Goal: Task Accomplishment & Management: Manage account settings

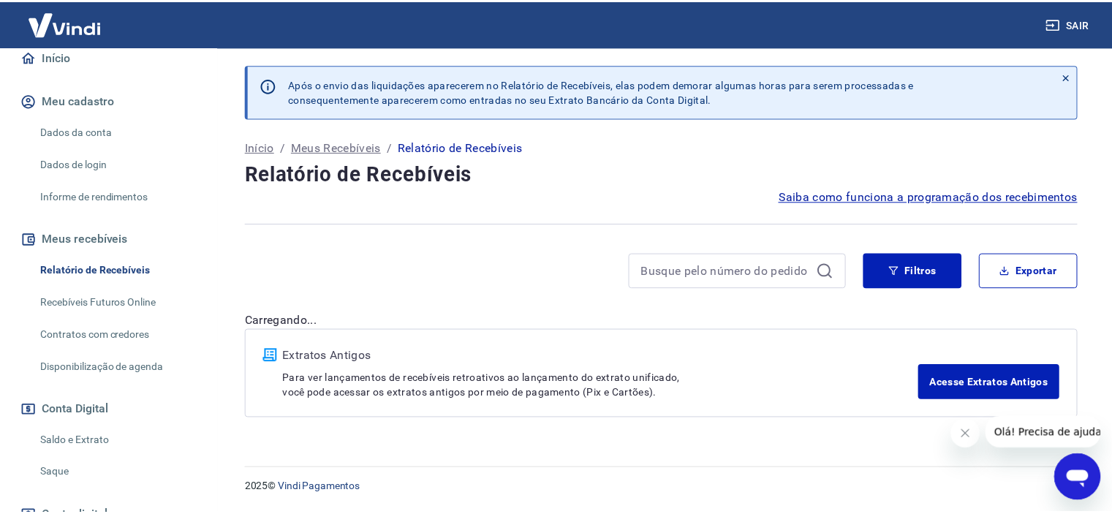
scroll to position [146, 0]
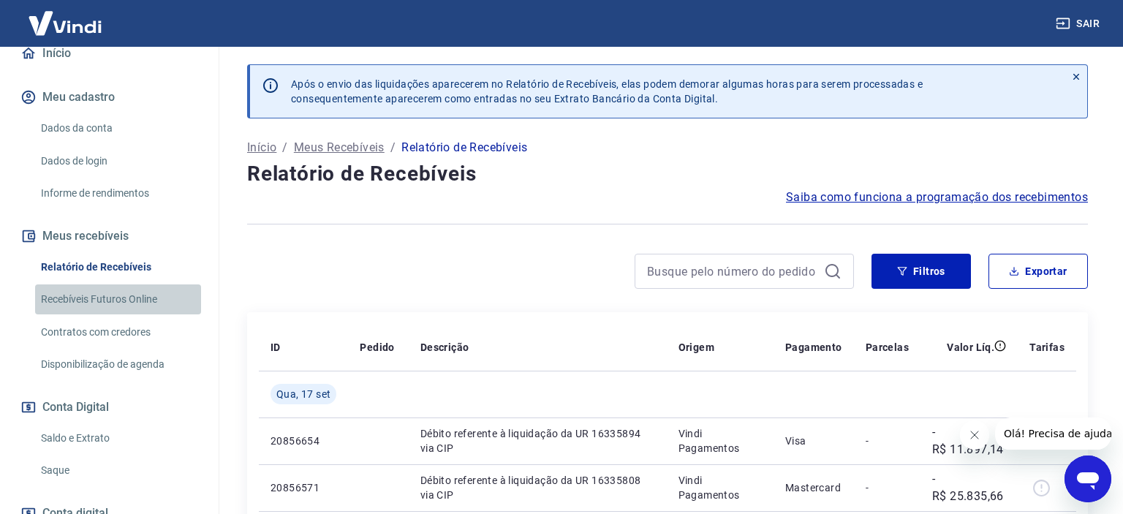
click at [143, 294] on link "Recebíveis Futuros Online" at bounding box center [118, 299] width 166 height 30
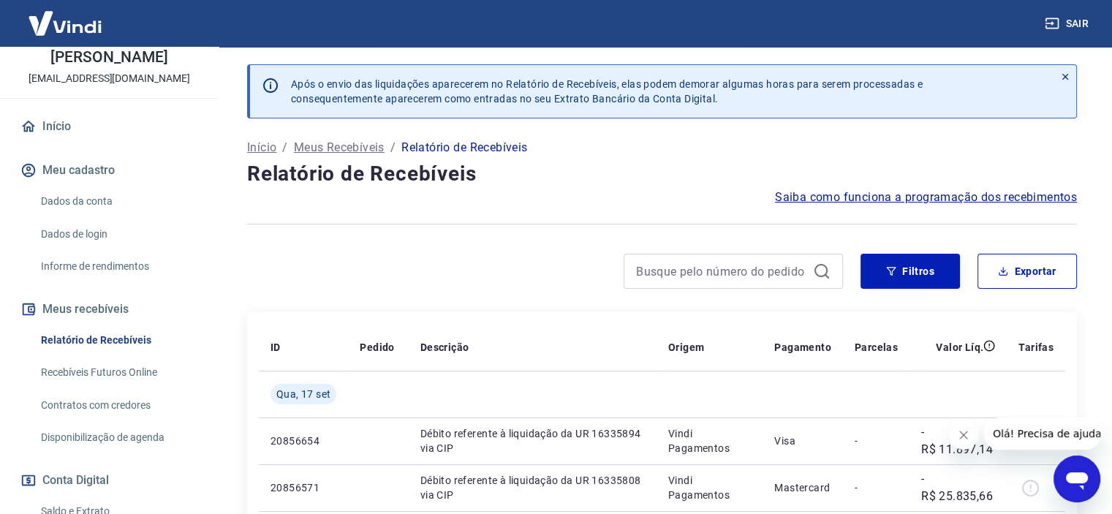
scroll to position [146, 0]
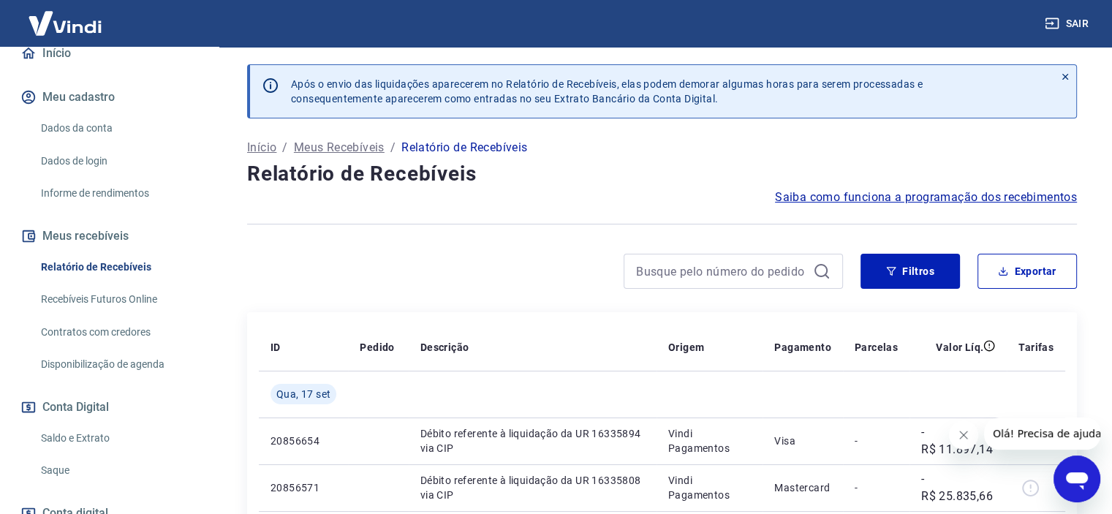
click at [126, 264] on link "Relatório de Recebíveis" at bounding box center [118, 267] width 166 height 30
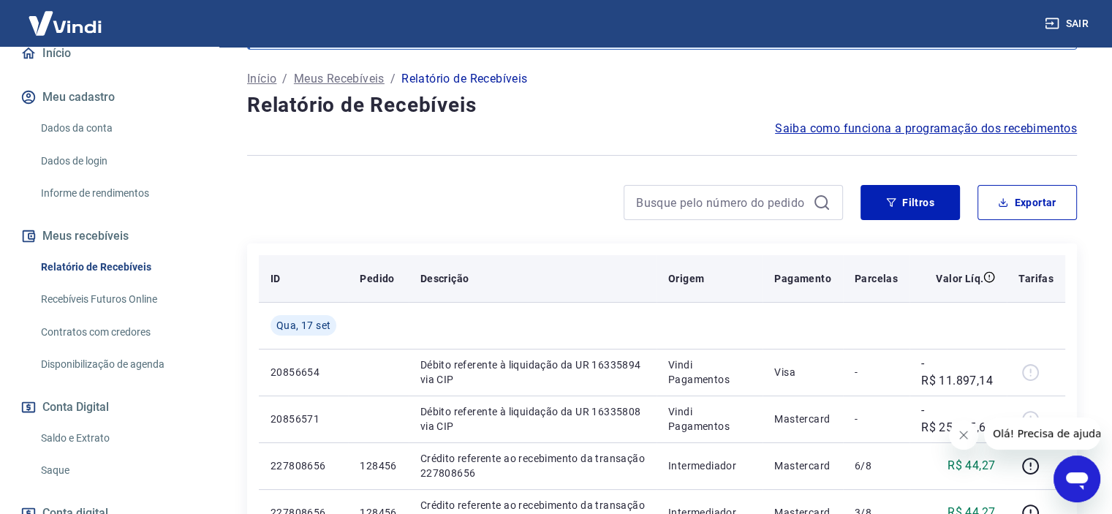
scroll to position [219, 0]
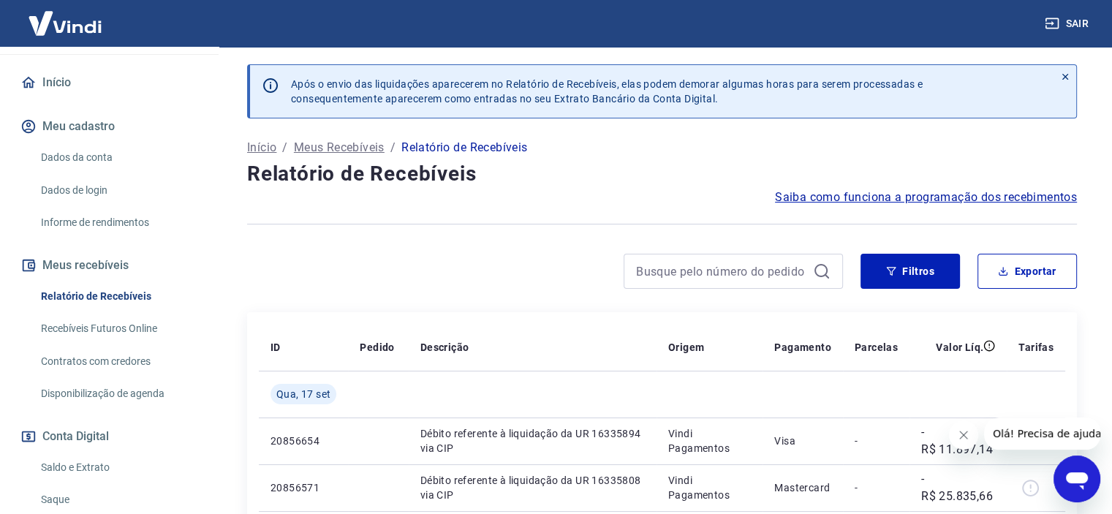
scroll to position [146, 0]
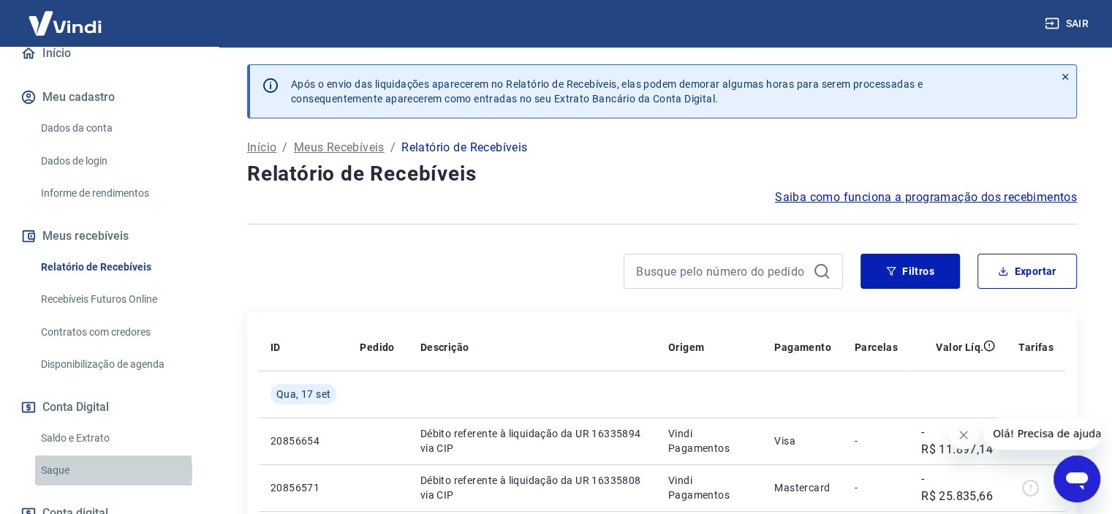
click at [56, 472] on link "Saque" at bounding box center [118, 471] width 166 height 30
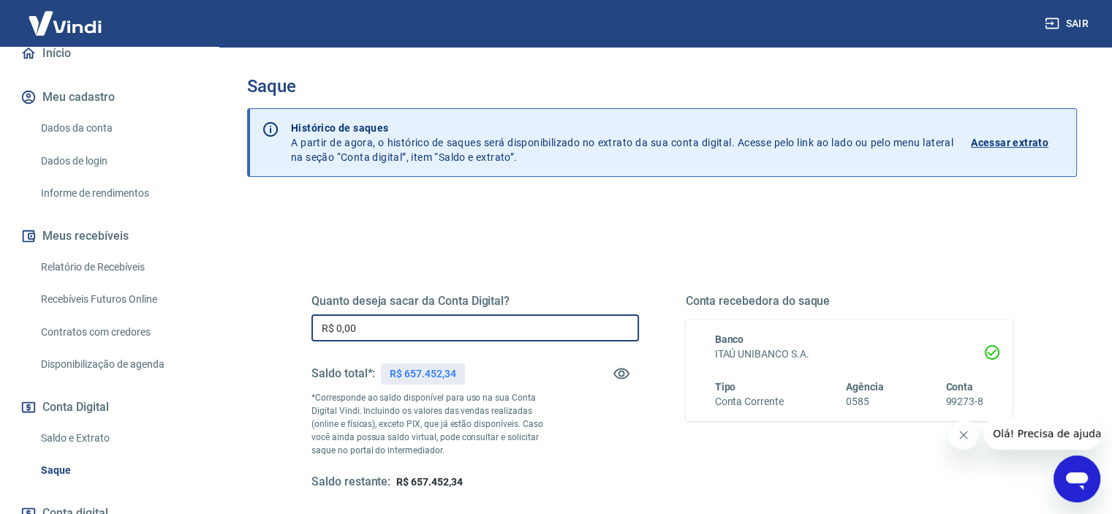
click at [374, 341] on input "R$ 0,00" at bounding box center [476, 327] width 328 height 27
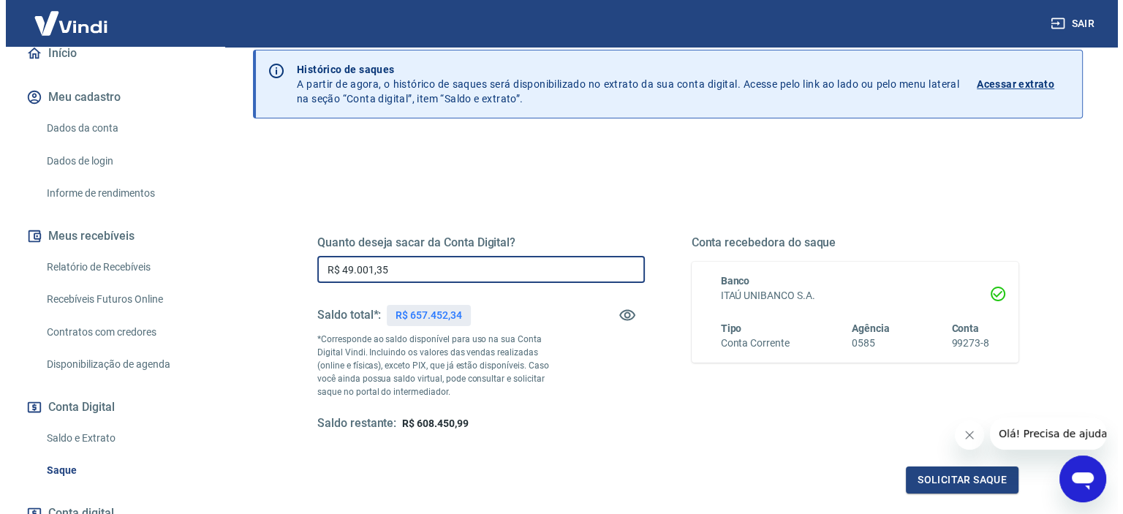
scroll to position [208, 0]
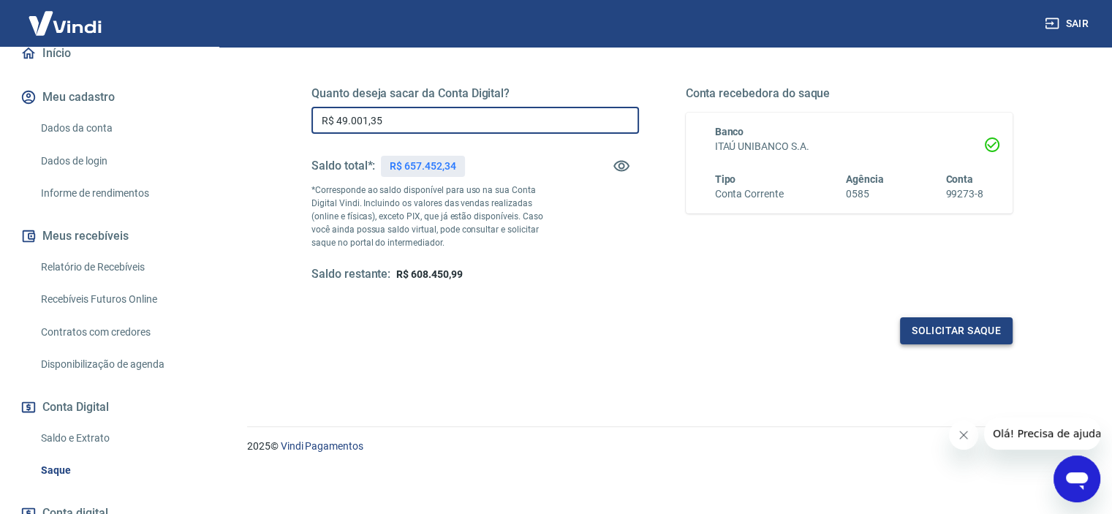
type input "R$ 49.001,35"
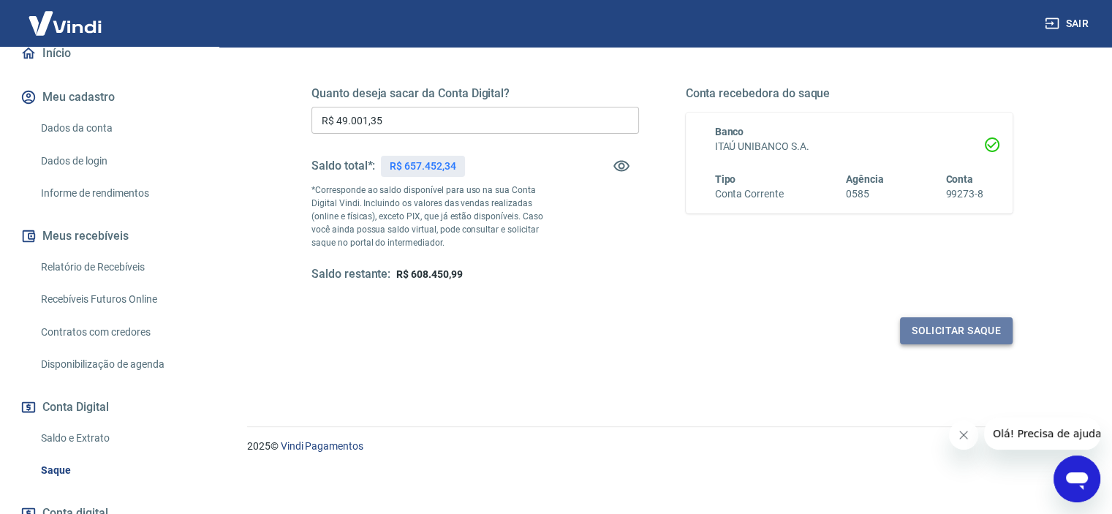
click at [924, 339] on button "Solicitar saque" at bounding box center [956, 330] width 113 height 27
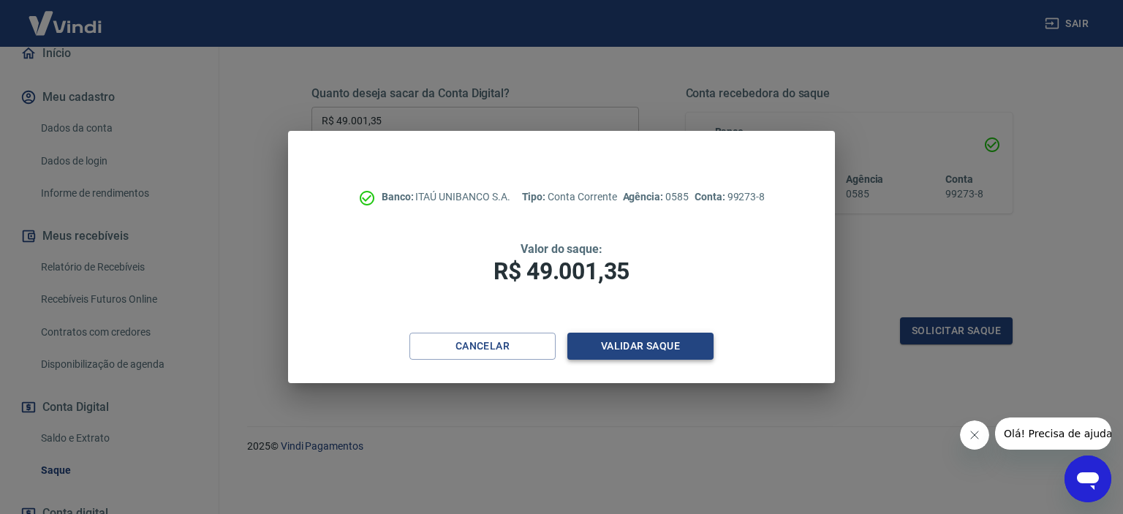
click at [655, 346] on button "Validar saque" at bounding box center [640, 346] width 146 height 27
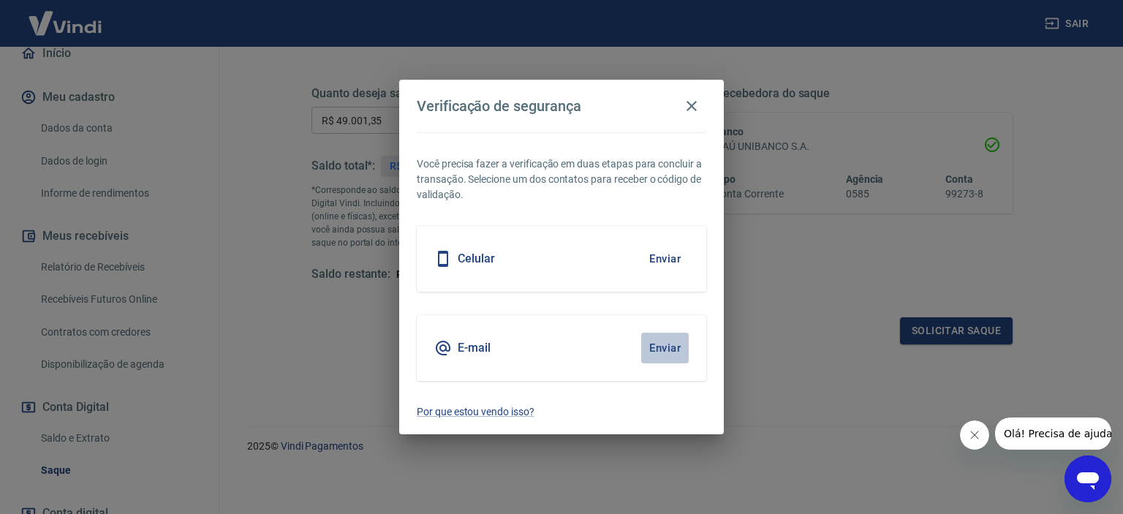
click at [655, 346] on button "Enviar" at bounding box center [665, 348] width 48 height 31
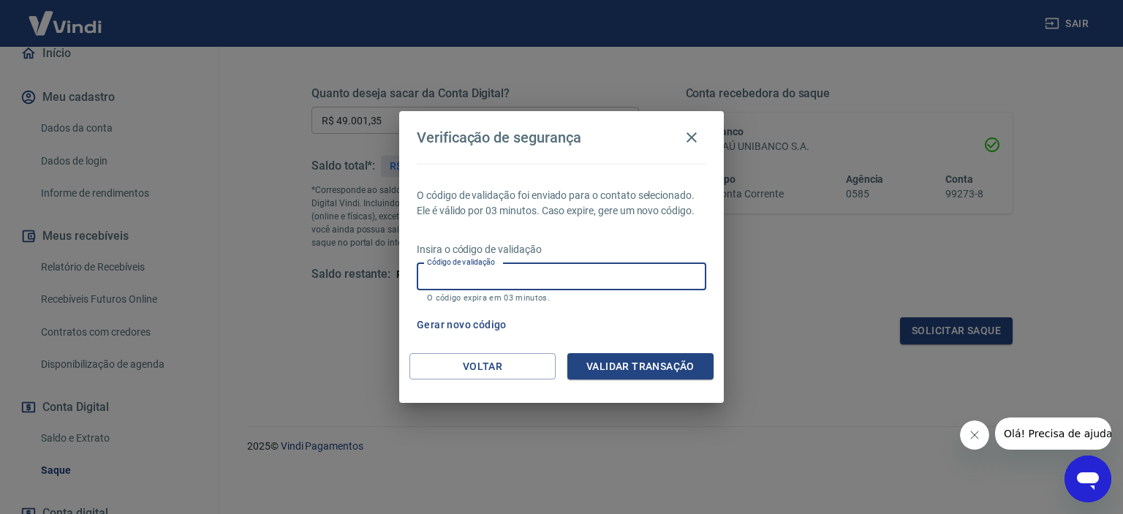
click at [597, 276] on input "Código de validação" at bounding box center [562, 276] width 290 height 27
paste input "741295"
type input "741295"
click at [660, 377] on button "Validar transação" at bounding box center [640, 366] width 146 height 27
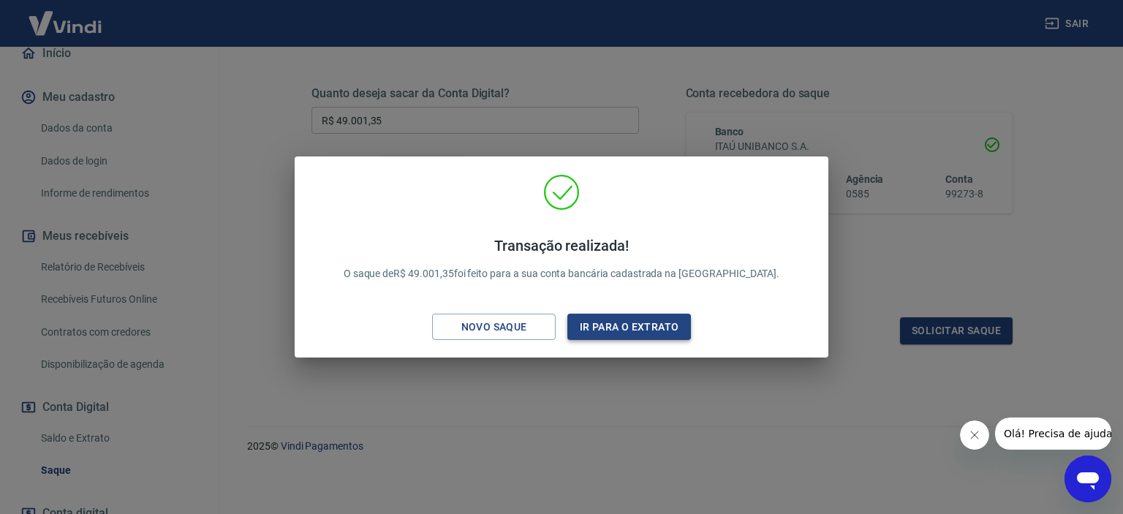
click at [629, 330] on button "Ir para o extrato" at bounding box center [629, 327] width 124 height 27
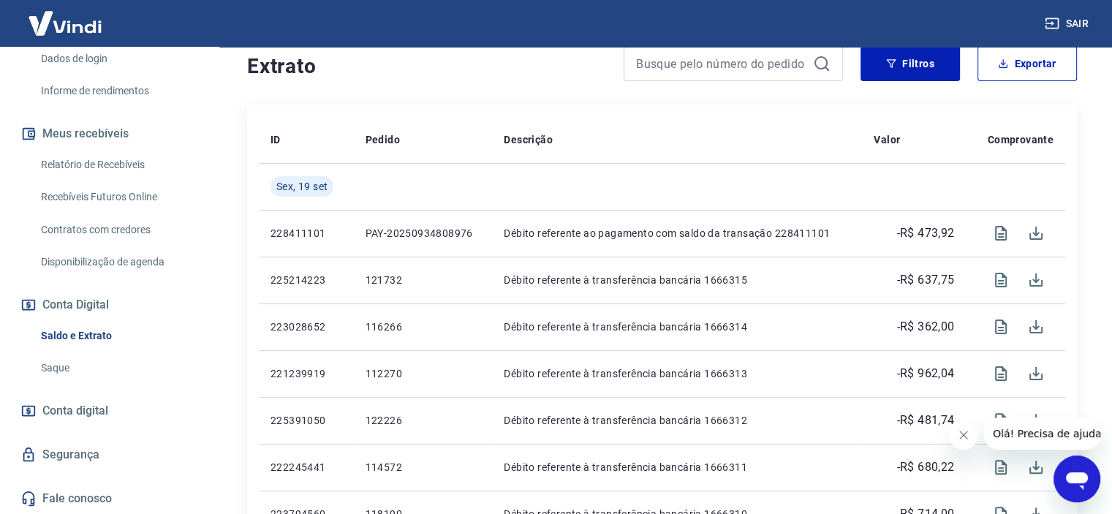
scroll to position [512, 0]
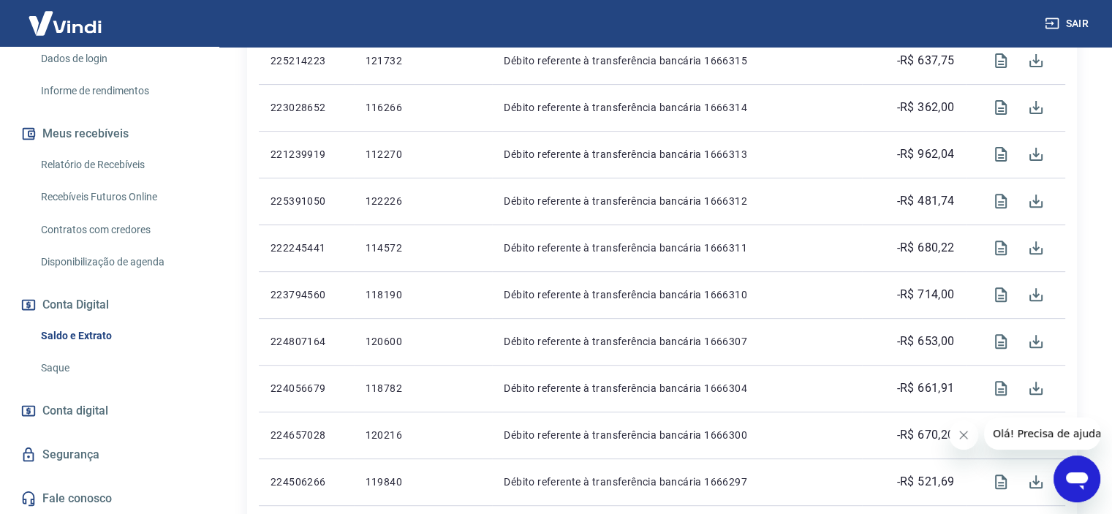
click at [1074, 27] on button "Sair" at bounding box center [1068, 23] width 53 height 27
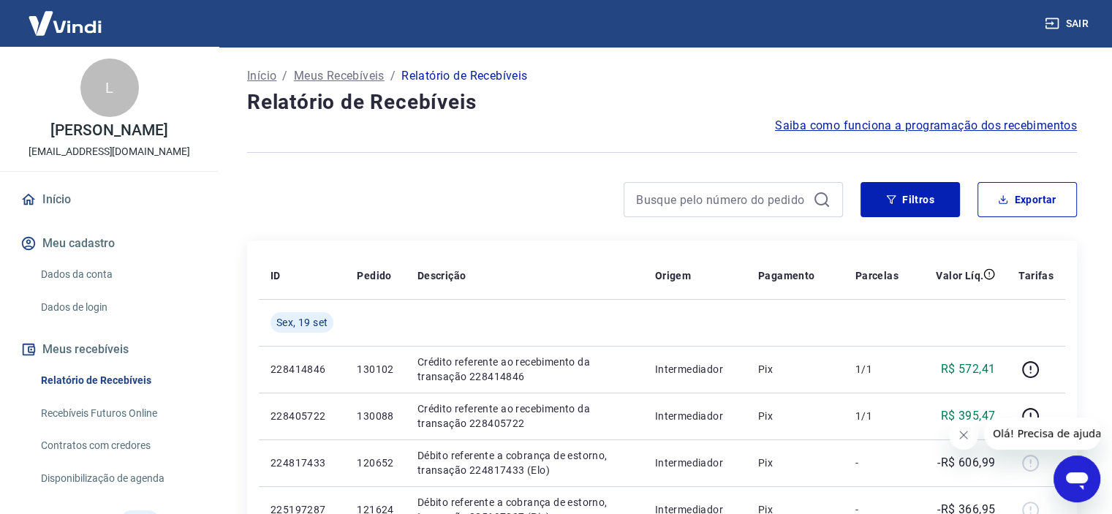
scroll to position [73, 0]
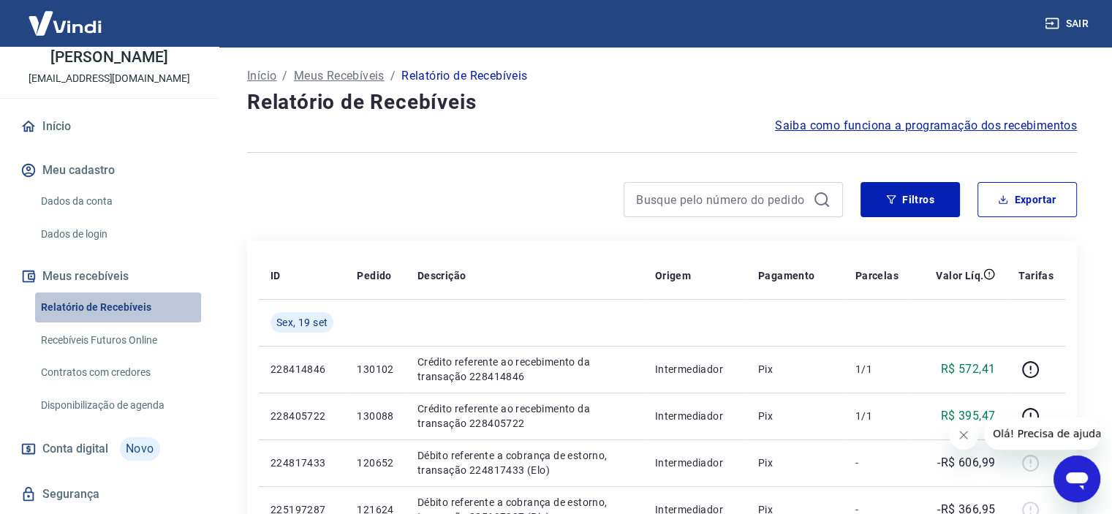
click at [136, 307] on link "Relatório de Recebíveis" at bounding box center [118, 308] width 166 height 30
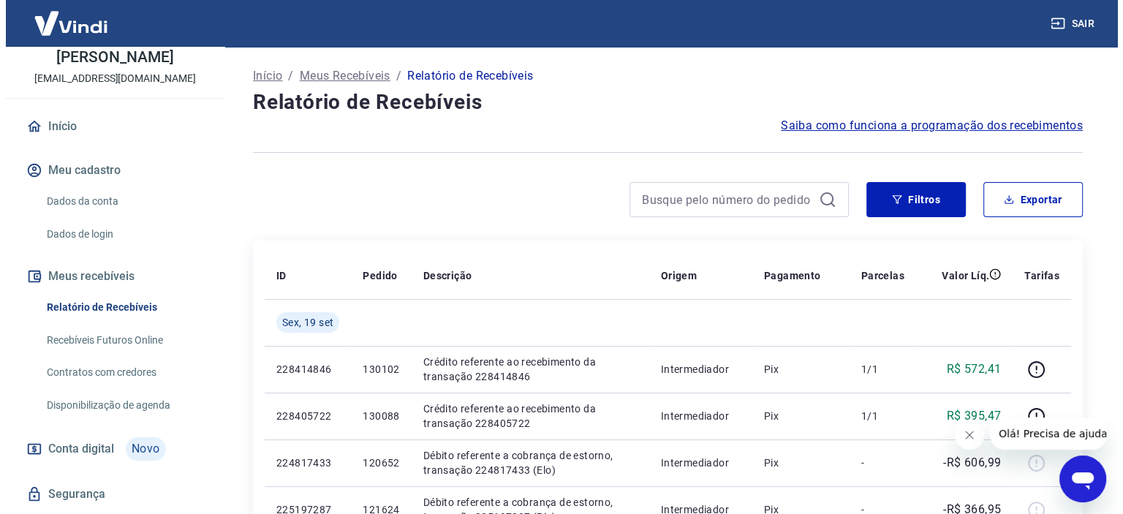
scroll to position [113, 0]
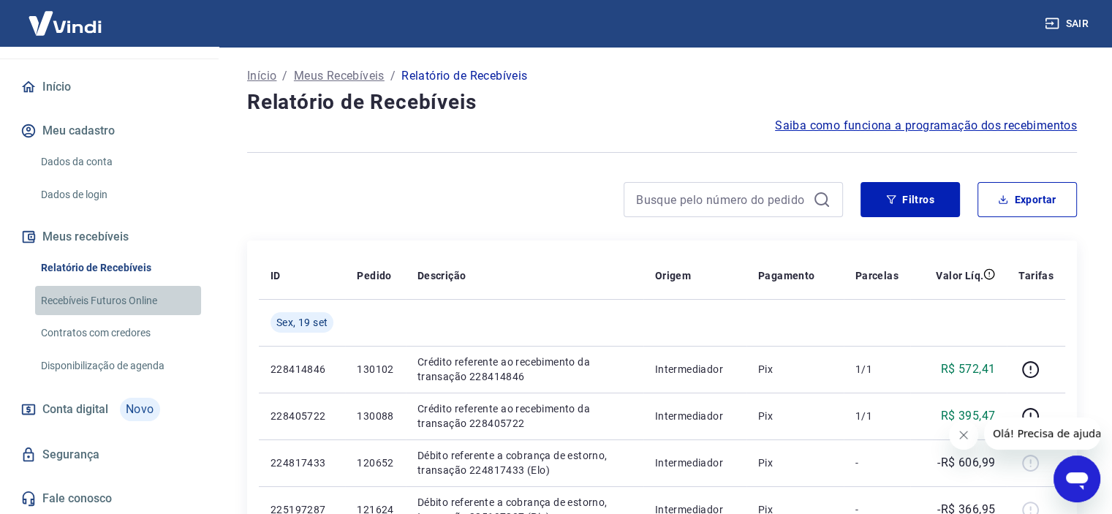
click at [135, 301] on link "Recebíveis Futuros Online" at bounding box center [118, 301] width 166 height 30
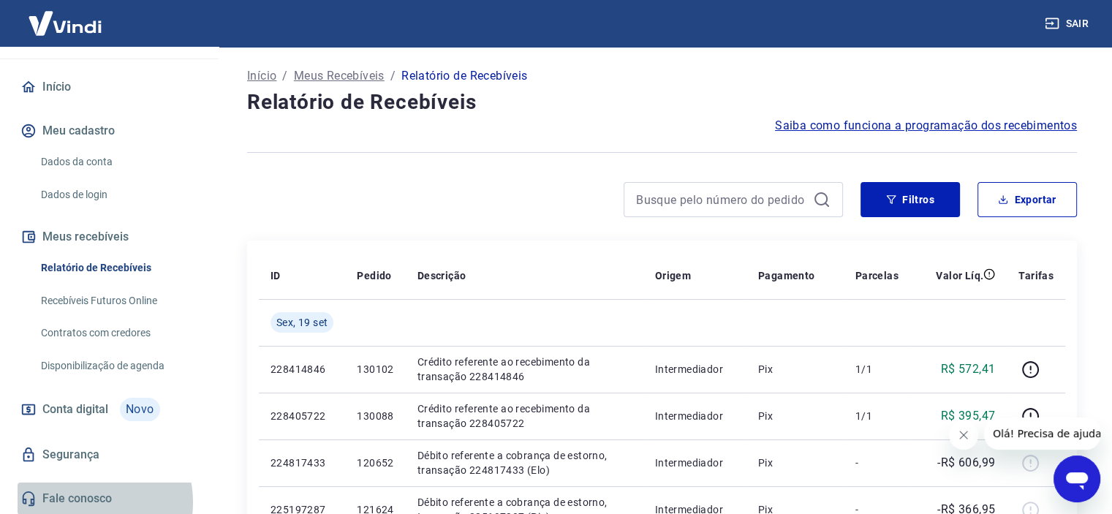
click at [86, 502] on link "Fale conosco" at bounding box center [110, 499] width 184 height 32
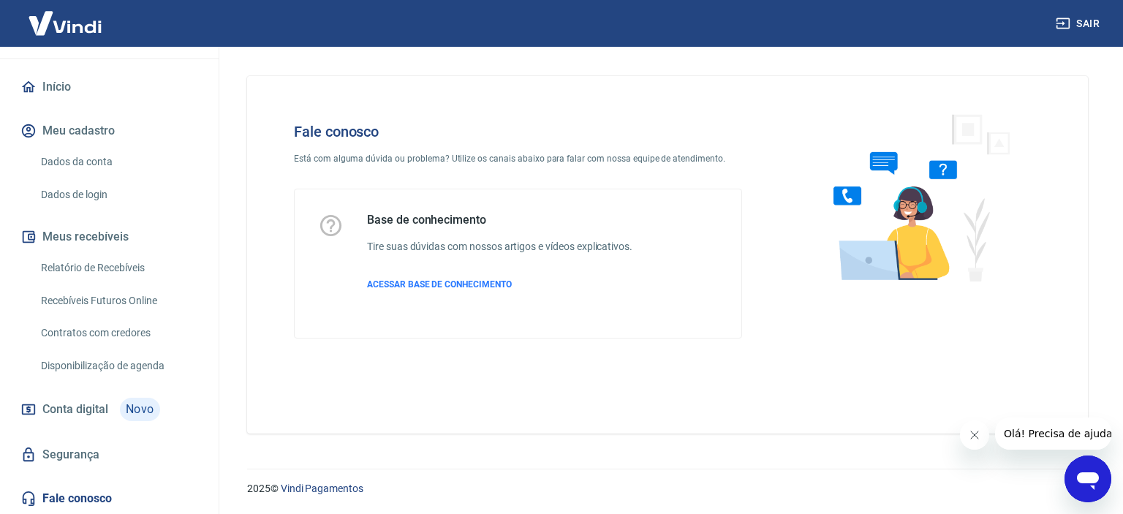
click at [1071, 21] on button "Sair" at bounding box center [1079, 23] width 53 height 27
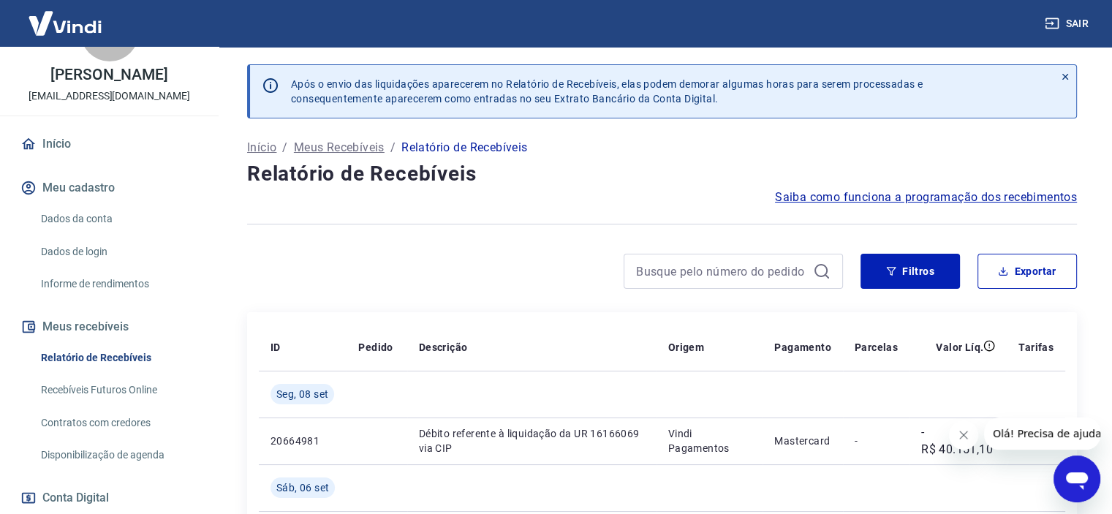
scroll to position [219, 0]
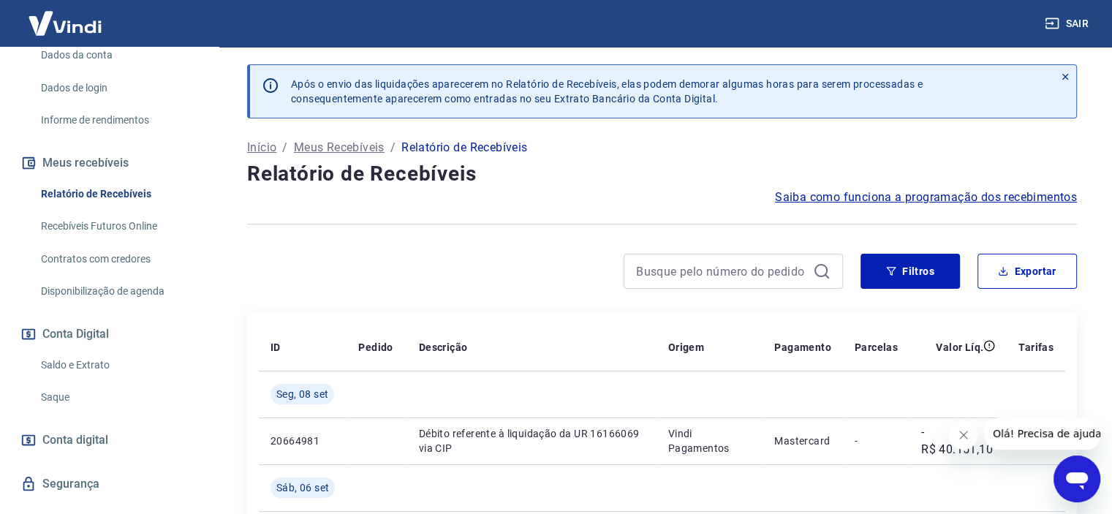
click at [45, 412] on link "Saque" at bounding box center [118, 397] width 166 height 30
